Goal: Task Accomplishment & Management: Manage account settings

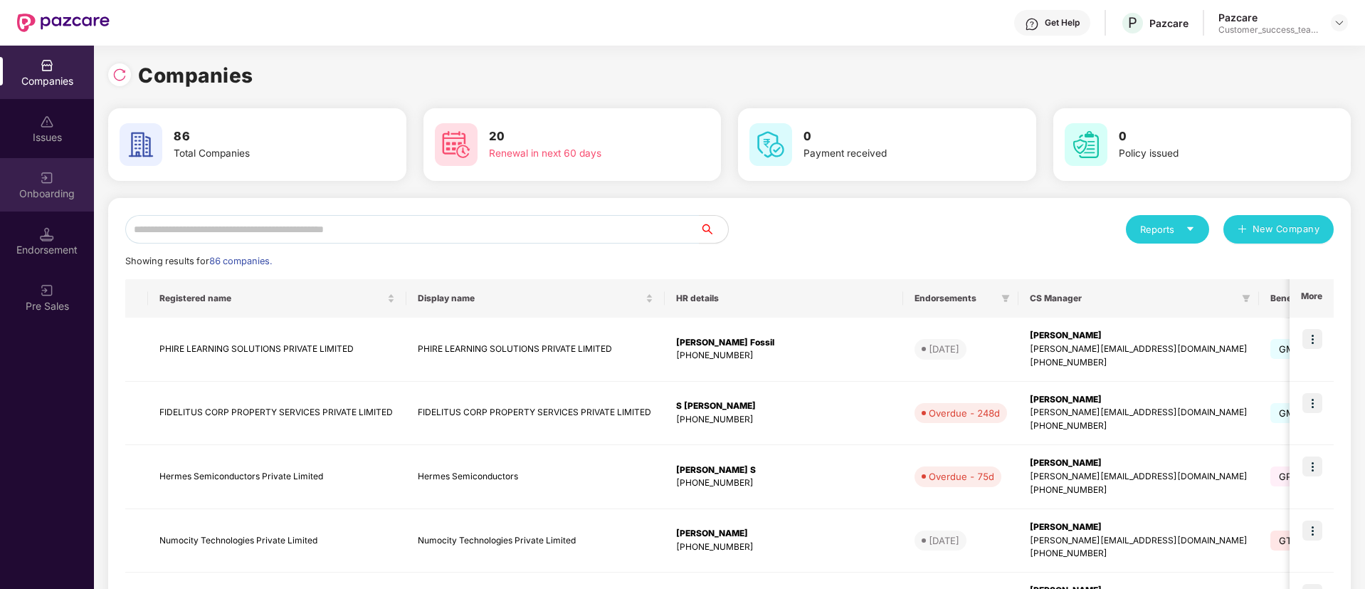
click at [50, 196] on div "Onboarding" at bounding box center [47, 194] width 94 height 14
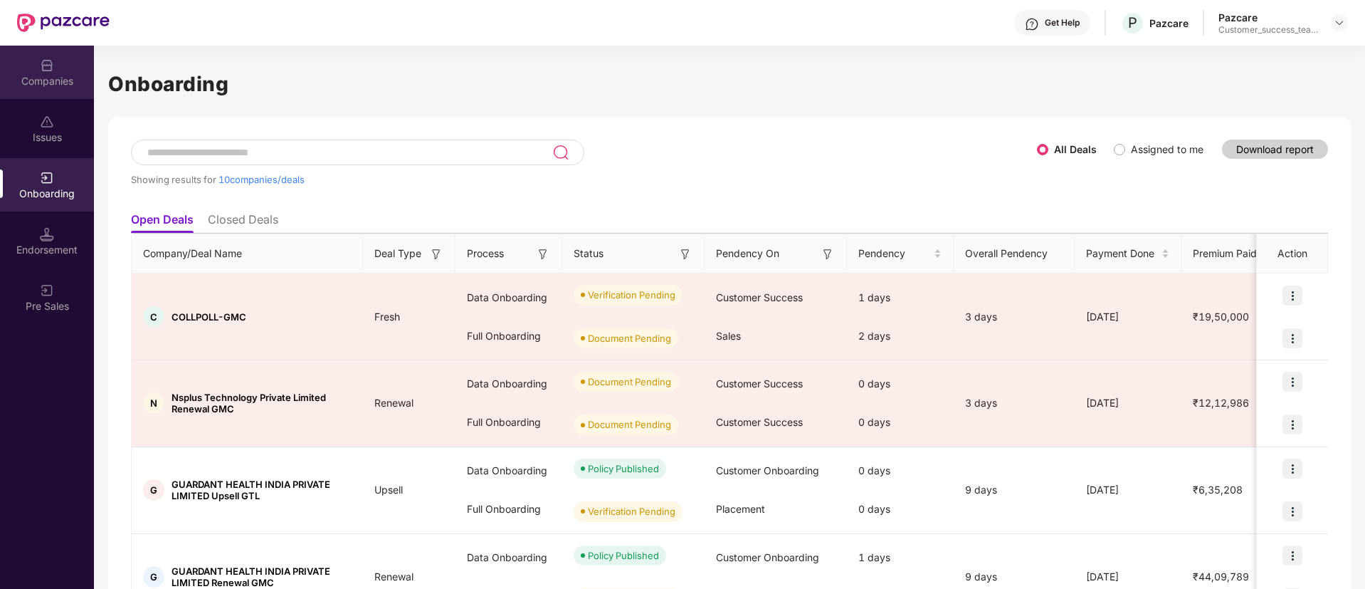
click at [35, 83] on div "Companies" at bounding box center [47, 81] width 94 height 14
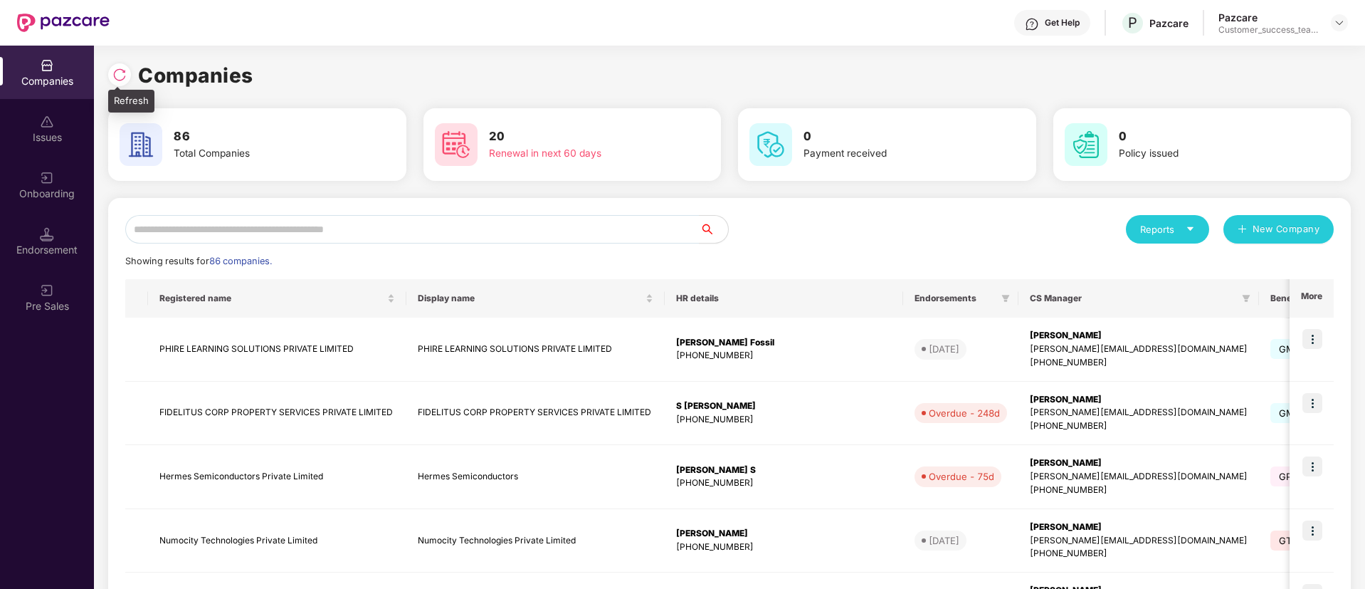
click at [122, 73] on img at bounding box center [119, 75] width 14 height 14
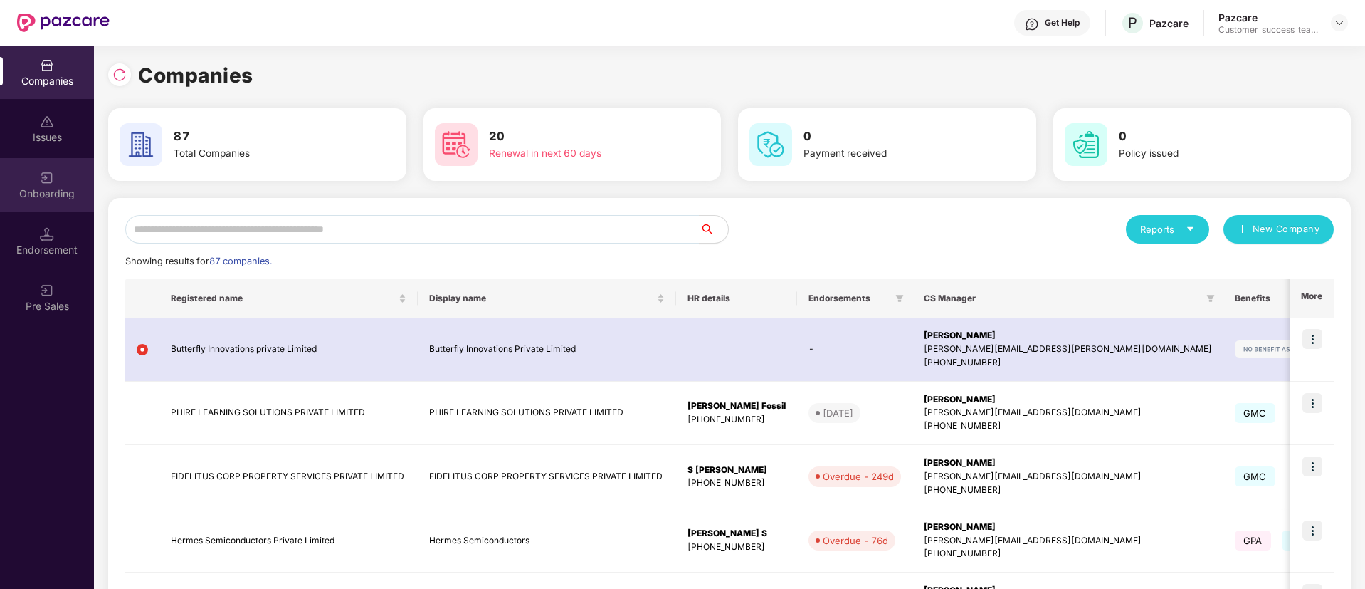
click at [60, 187] on div "Onboarding" at bounding box center [47, 194] width 94 height 14
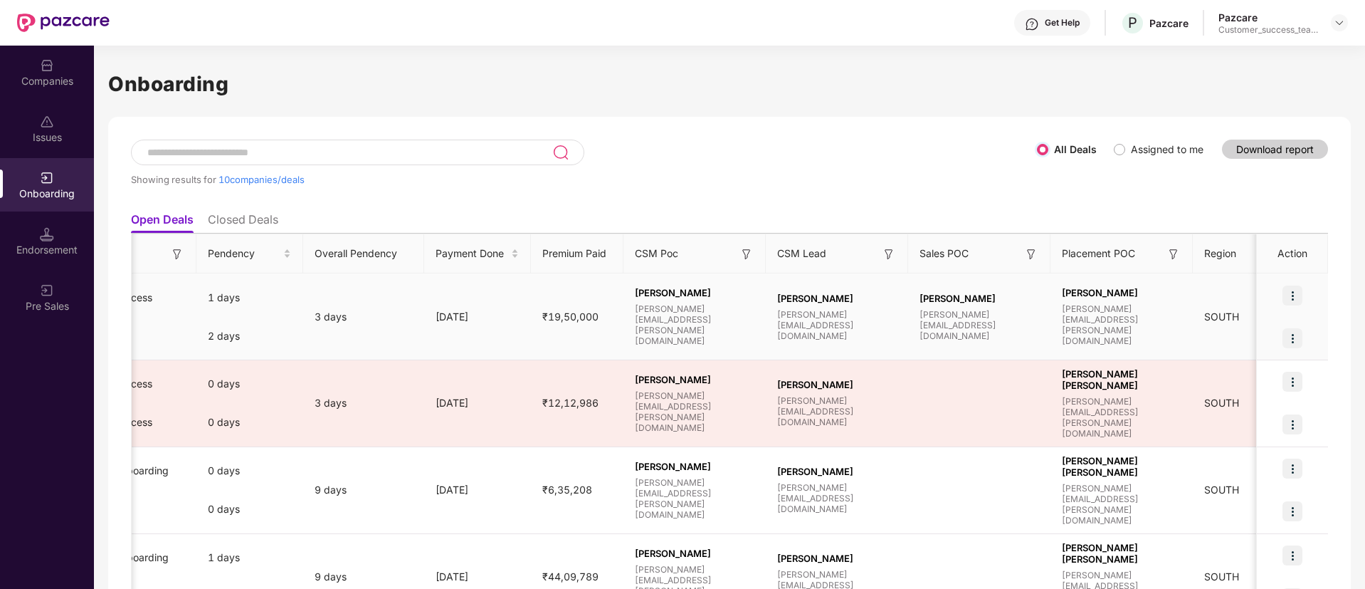
scroll to position [0, 690]
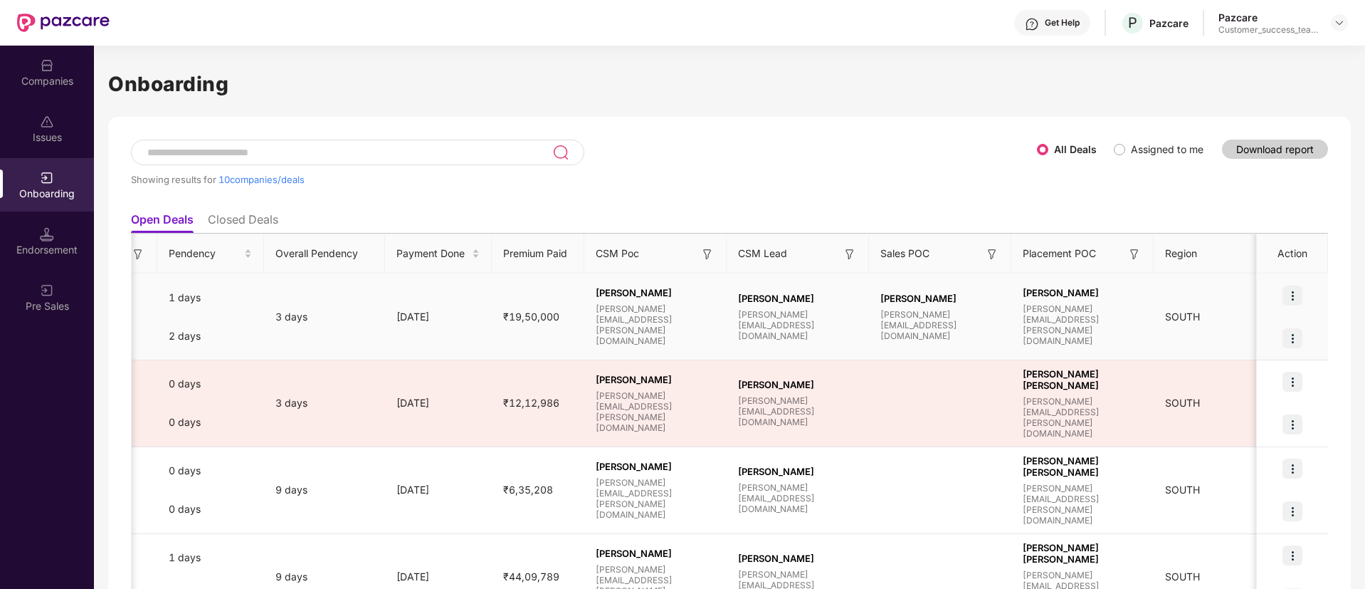
click at [1294, 290] on img at bounding box center [1293, 295] width 20 height 20
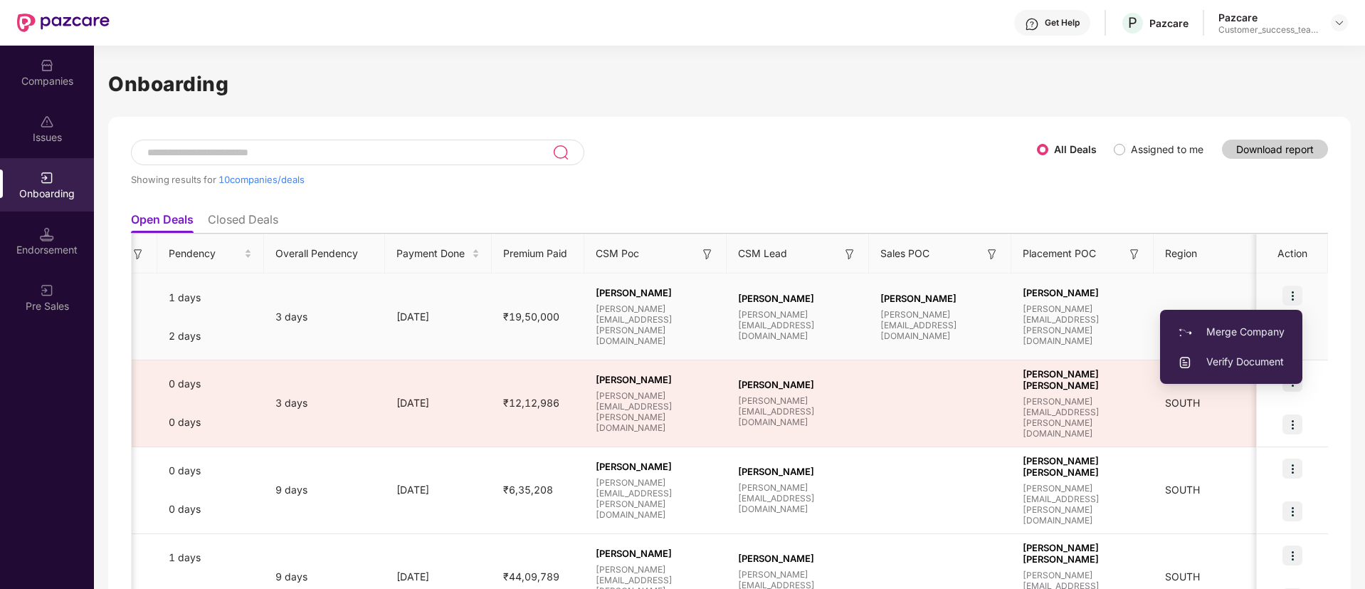
click at [1239, 360] on span "Verify Document" at bounding box center [1231, 362] width 107 height 16
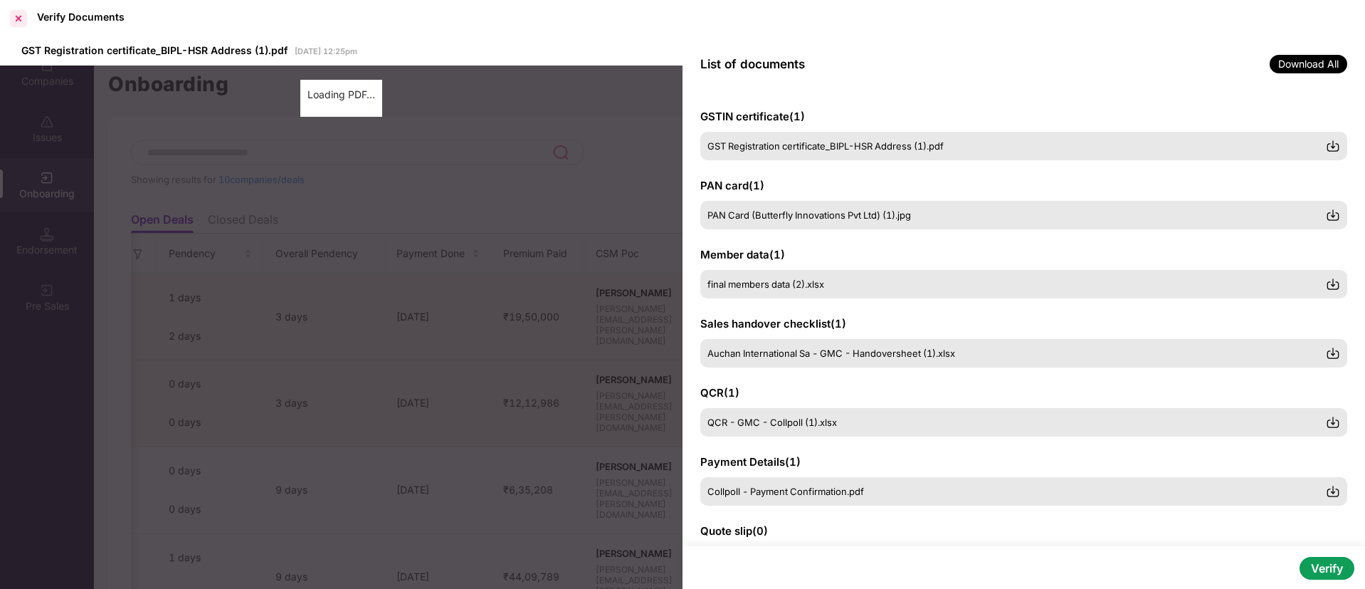
click at [15, 21] on div at bounding box center [18, 18] width 23 height 23
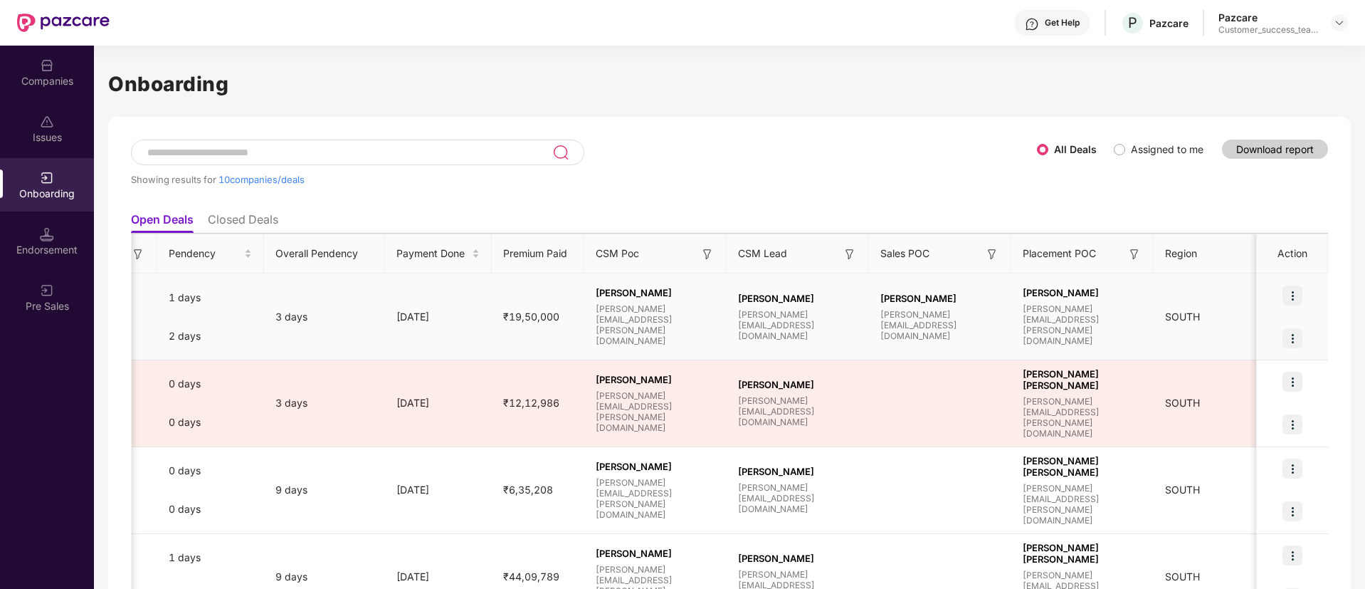
click at [1297, 298] on img at bounding box center [1293, 295] width 20 height 20
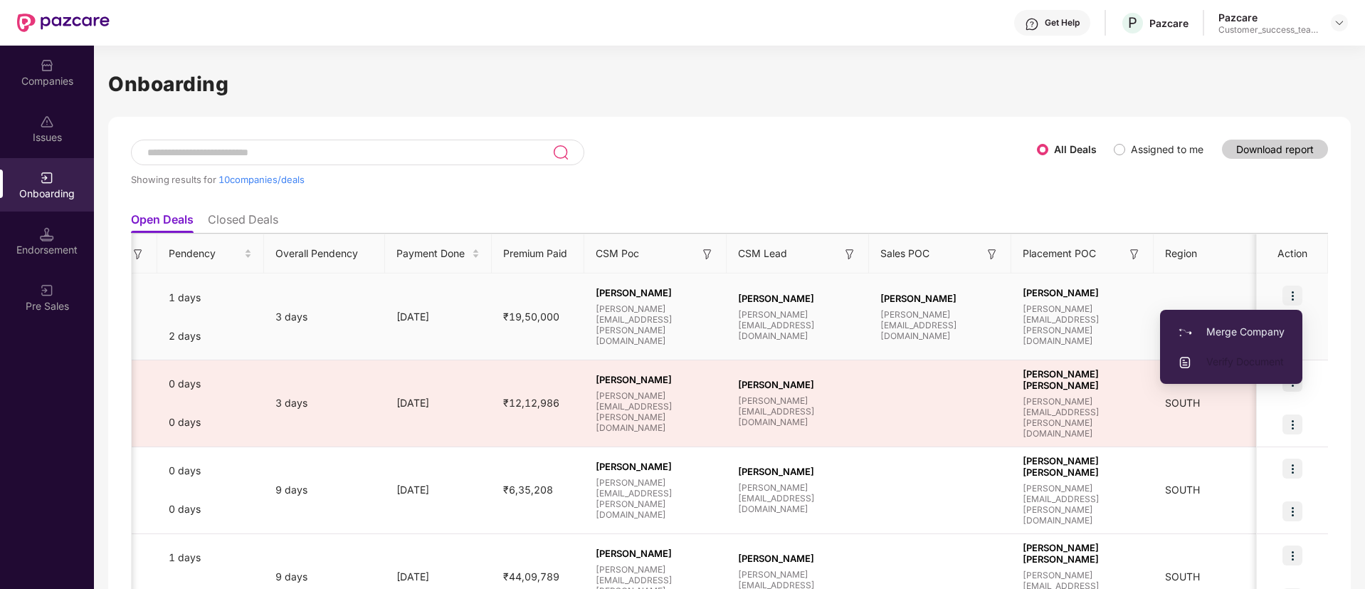
click at [1235, 362] on span "Verify Document" at bounding box center [1231, 362] width 107 height 16
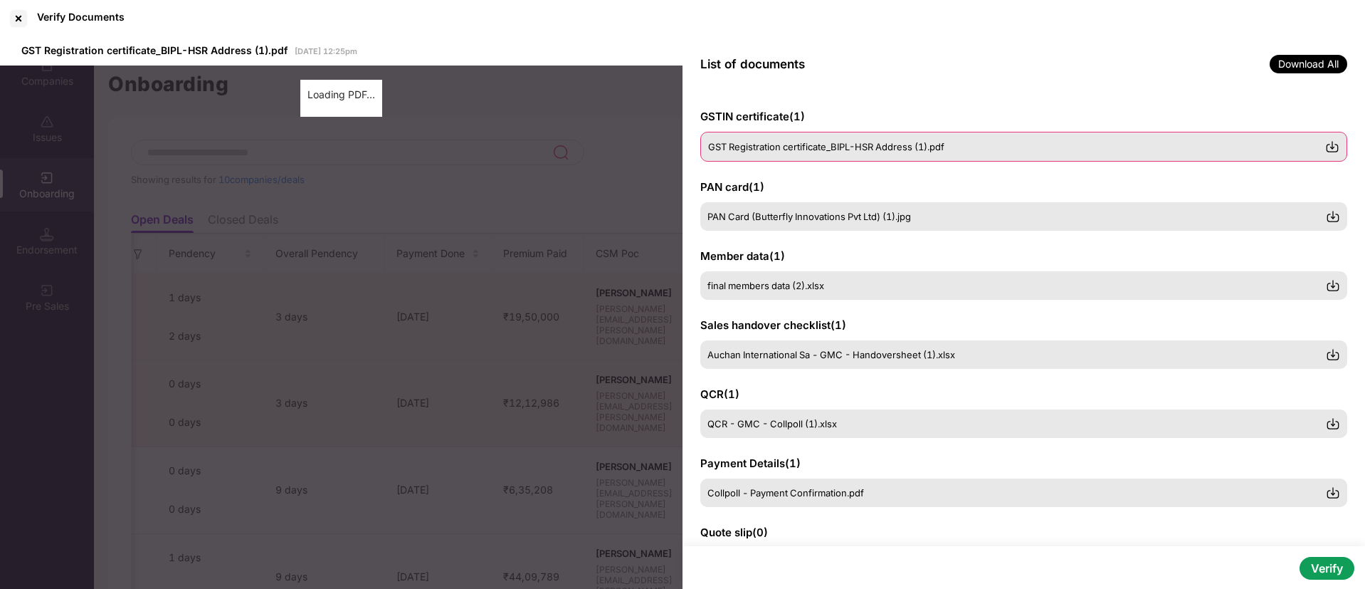
click at [866, 135] on div "GST Registration certificate_BIPL-HSR Address (1).pdf" at bounding box center [1024, 147] width 647 height 30
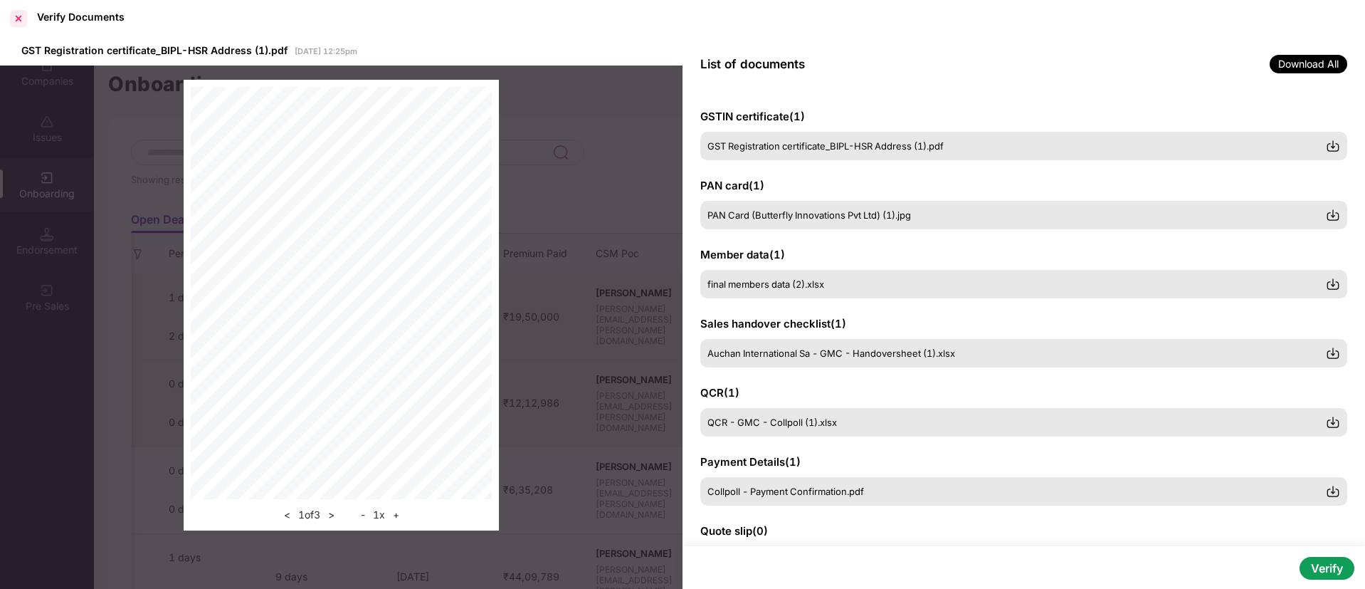
click at [26, 22] on div at bounding box center [18, 18] width 23 height 23
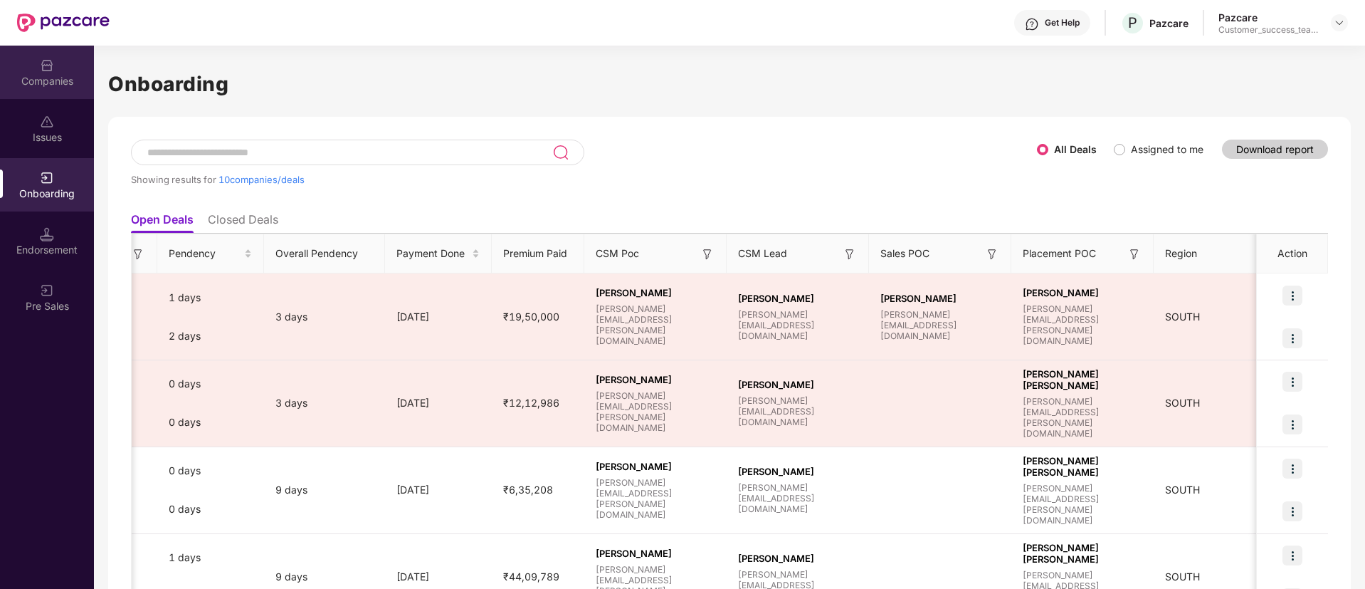
click at [36, 73] on div "Companies" at bounding box center [47, 72] width 94 height 53
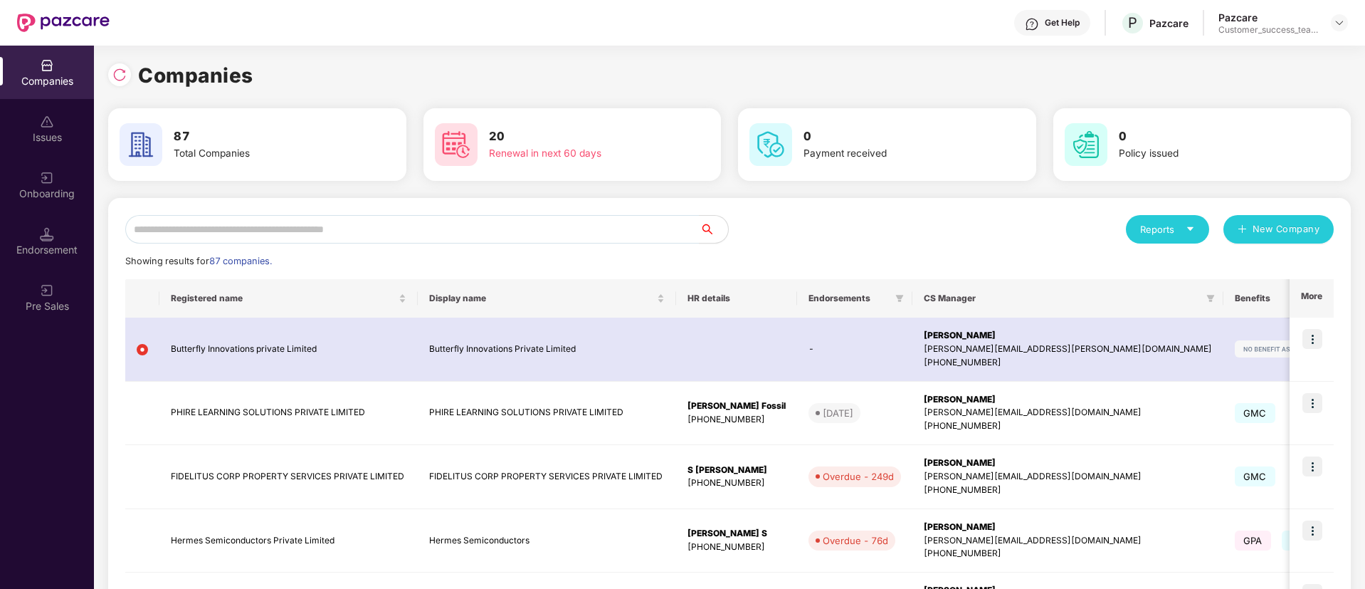
click at [1168, 219] on div "Reports" at bounding box center [1167, 229] width 83 height 28
click at [1166, 256] on li "Companies" at bounding box center [1197, 267] width 142 height 28
click at [1179, 231] on div "Reports" at bounding box center [1167, 229] width 55 height 14
click at [1170, 266] on div "Companies" at bounding box center [1161, 267] width 52 height 16
